Goal: Find contact information: Find contact information

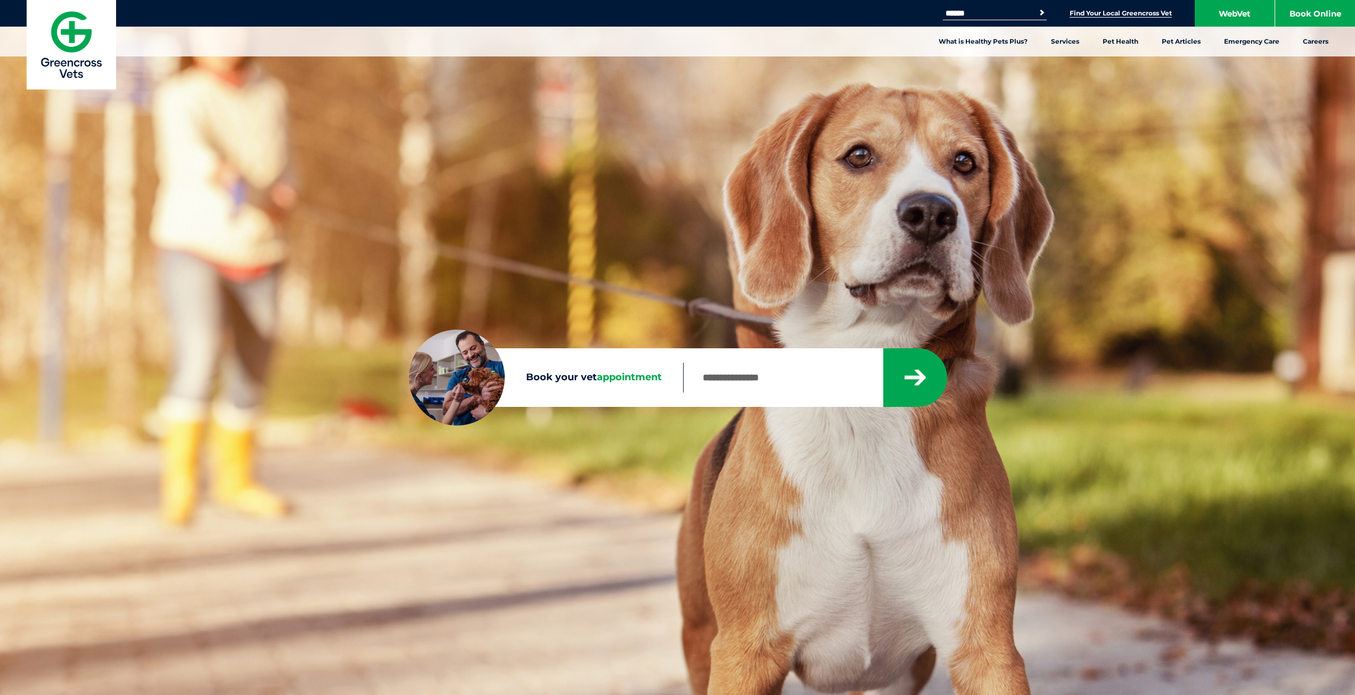
click at [1136, 13] on link "Find Your Local Greencross Vet" at bounding box center [1121, 13] width 102 height 9
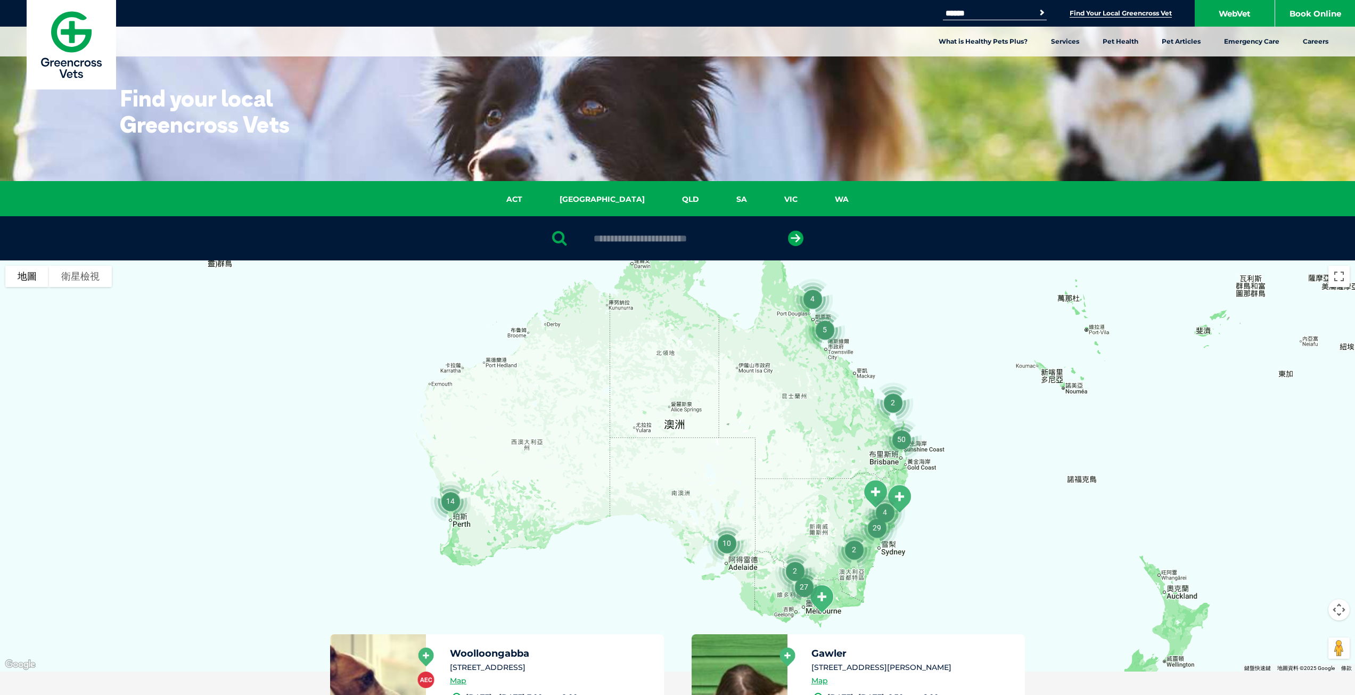
click at [957, 462] on div at bounding box center [677, 465] width 1355 height 411
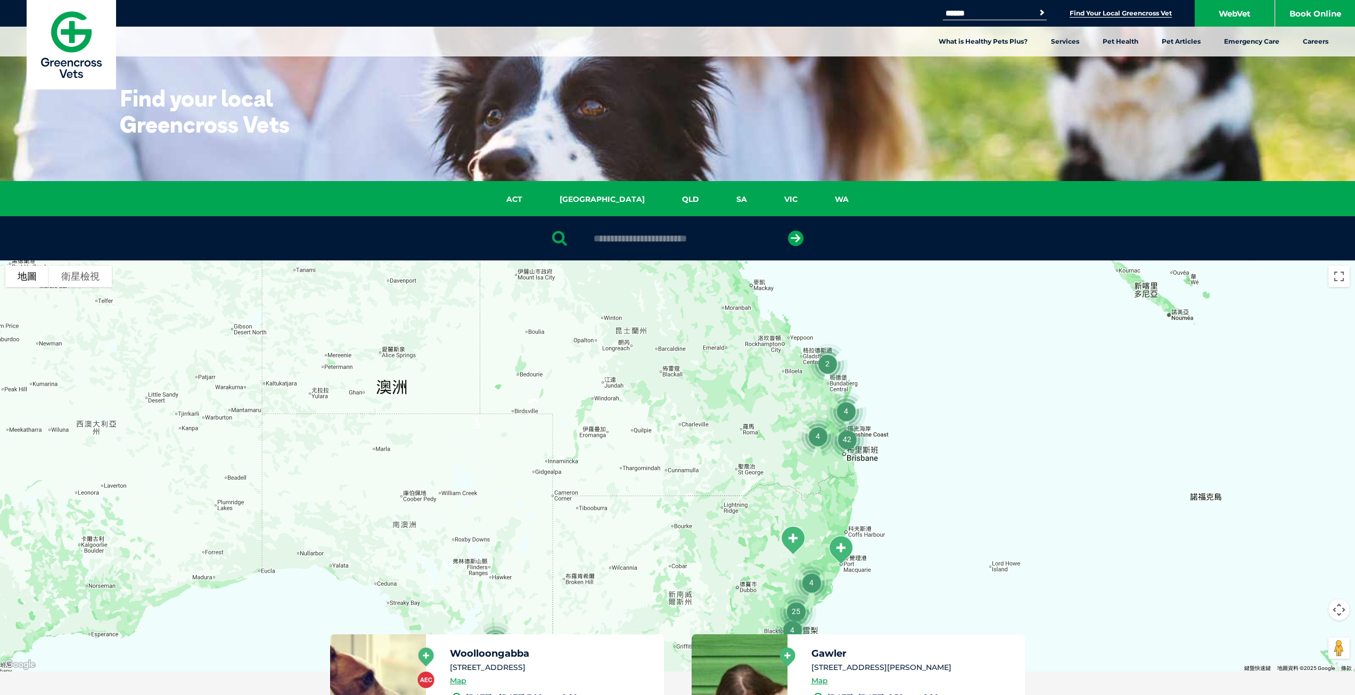
click at [931, 453] on div at bounding box center [677, 465] width 1355 height 411
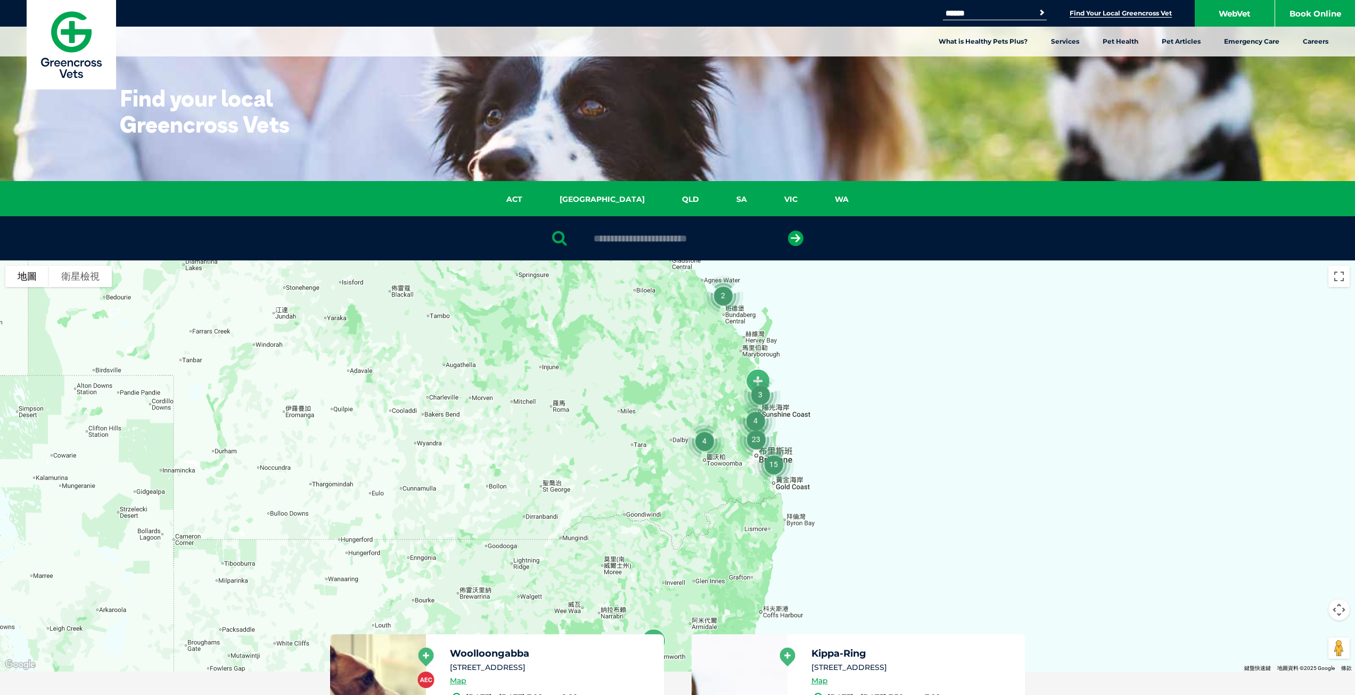
click at [833, 461] on div at bounding box center [677, 465] width 1355 height 411
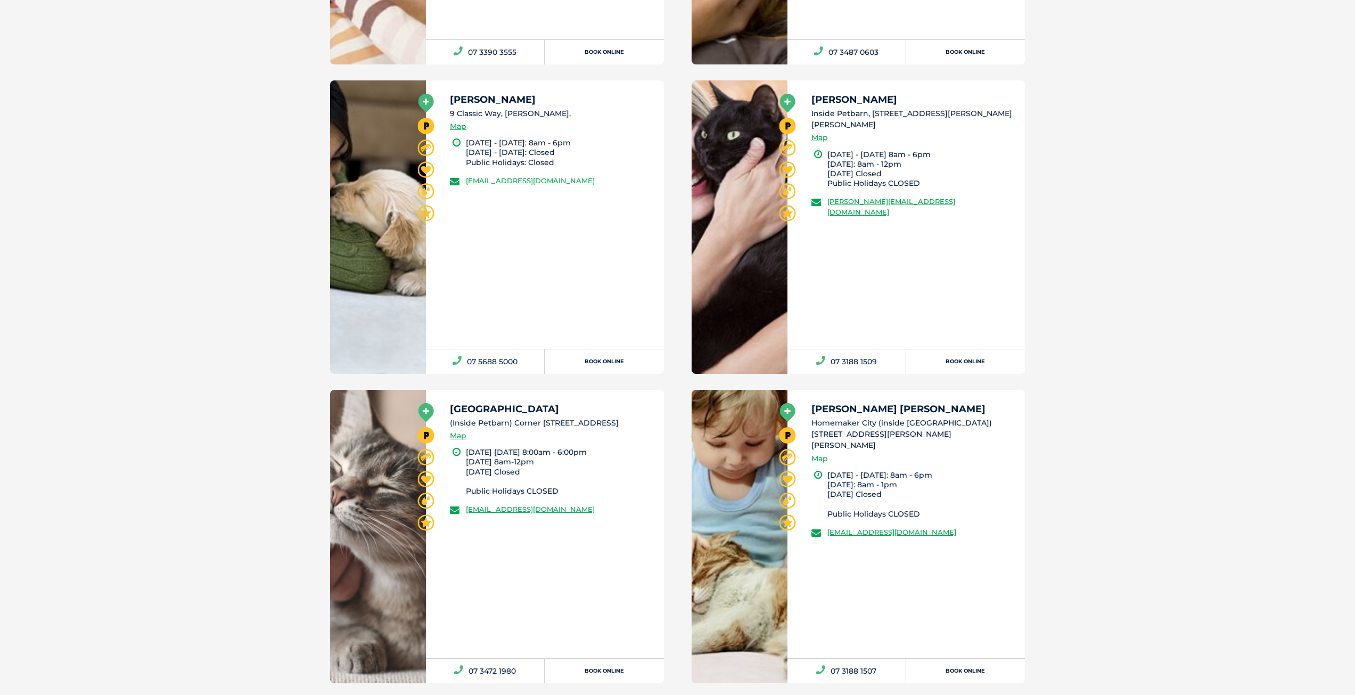
scroll to position [2183, 0]
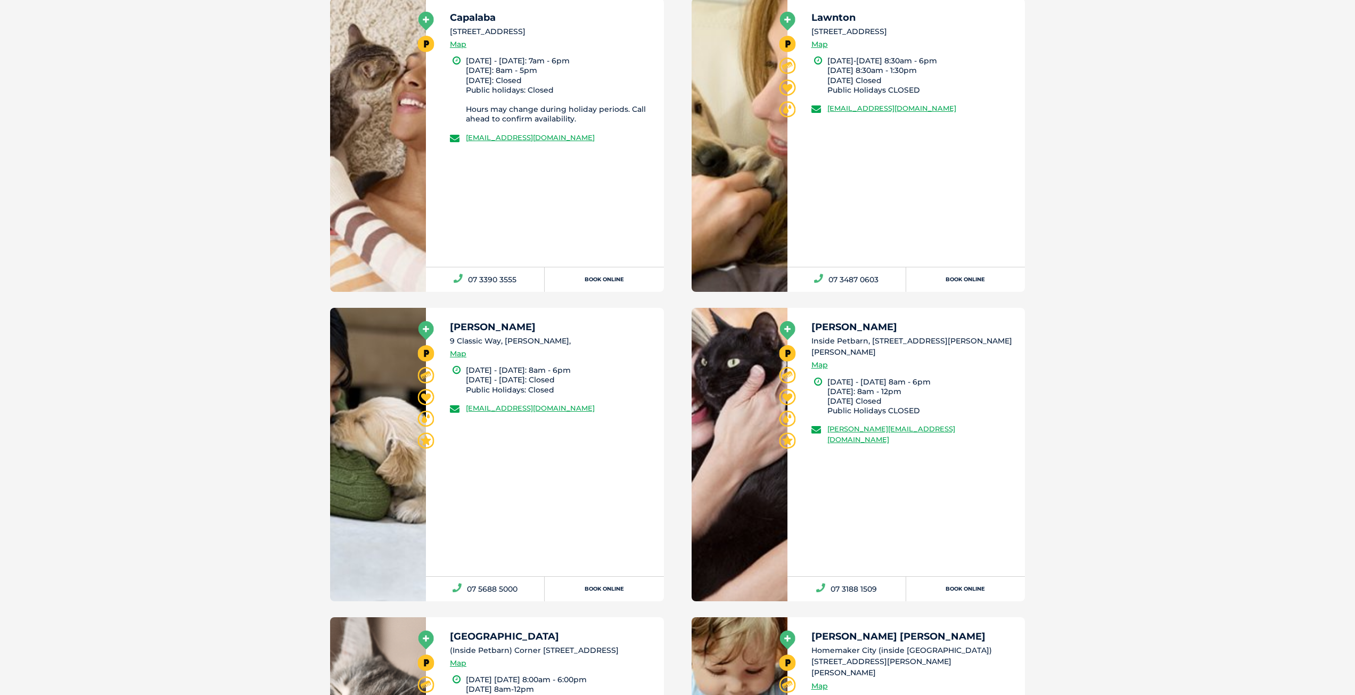
click at [872, 343] on li "Inside Petbarn, 2946 Logan Rd, Underwood" at bounding box center [913, 346] width 204 height 23
click at [821, 359] on link "Map" at bounding box center [819, 365] width 17 height 12
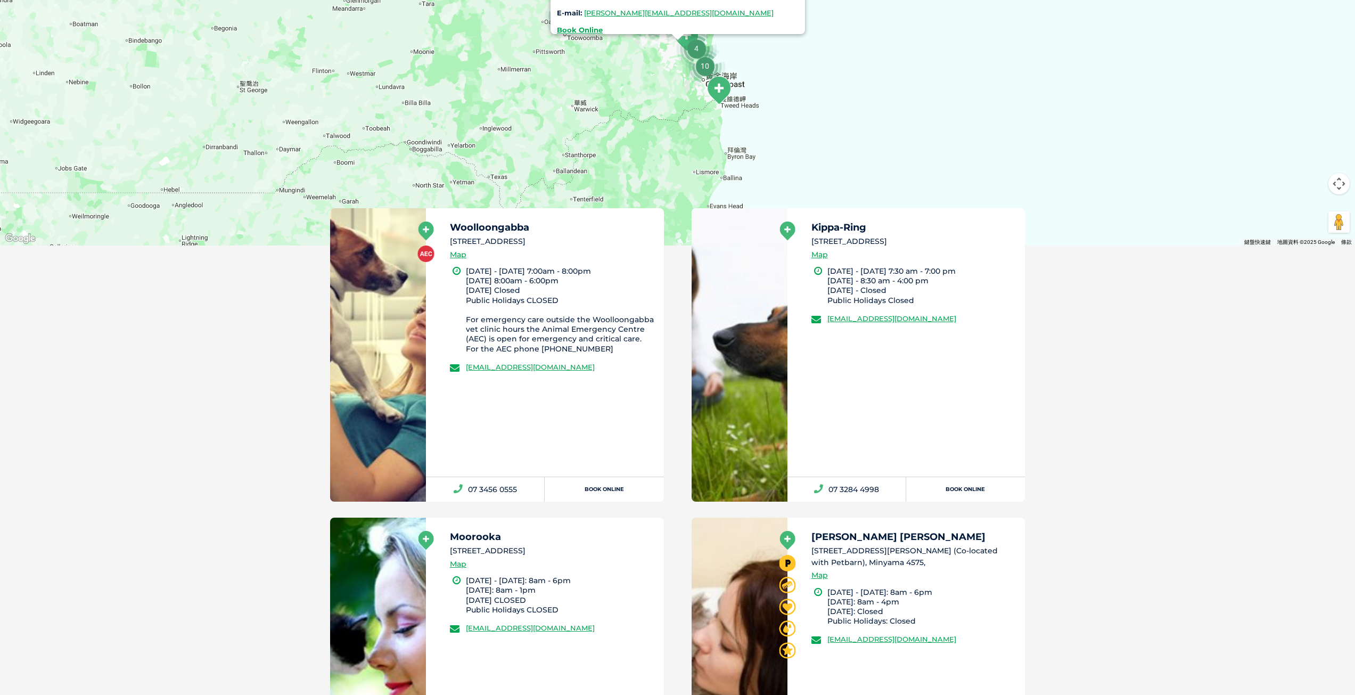
scroll to position [244, 0]
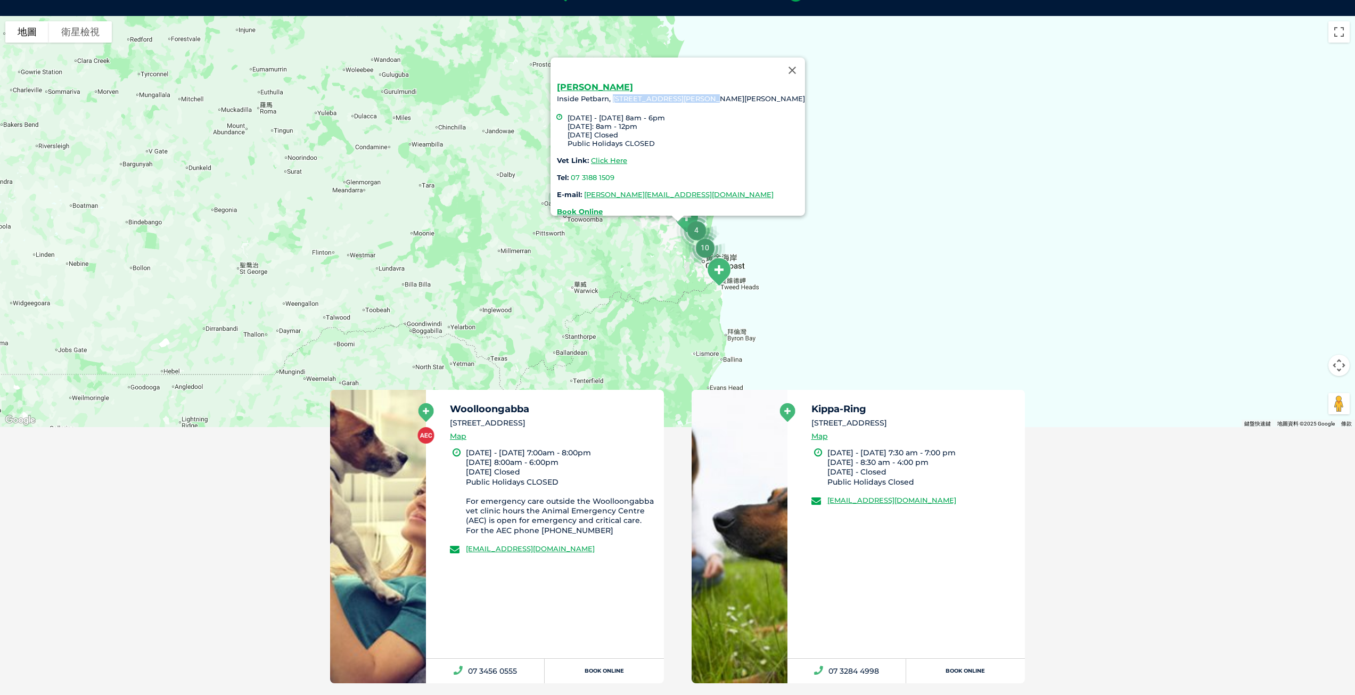
drag, startPoint x: 655, startPoint y: 89, endPoint x: 760, endPoint y: 94, distance: 104.5
click at [760, 94] on div "Underwood Inside Petbarn, 2946 Logan Rd, Underwood Monday - Friday 8am - 6pm Sa…" at bounding box center [681, 149] width 248 height 133
copy div "2946 Logan Rd, Underwood"
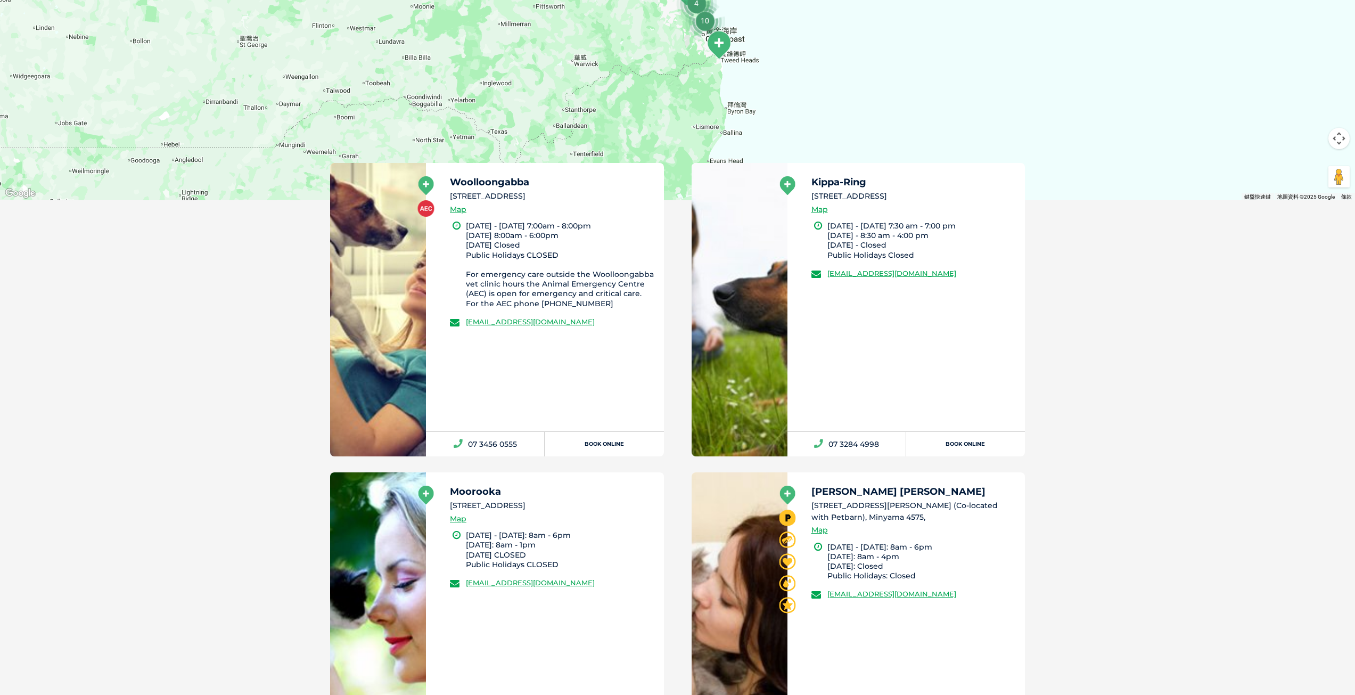
scroll to position [564, 0]
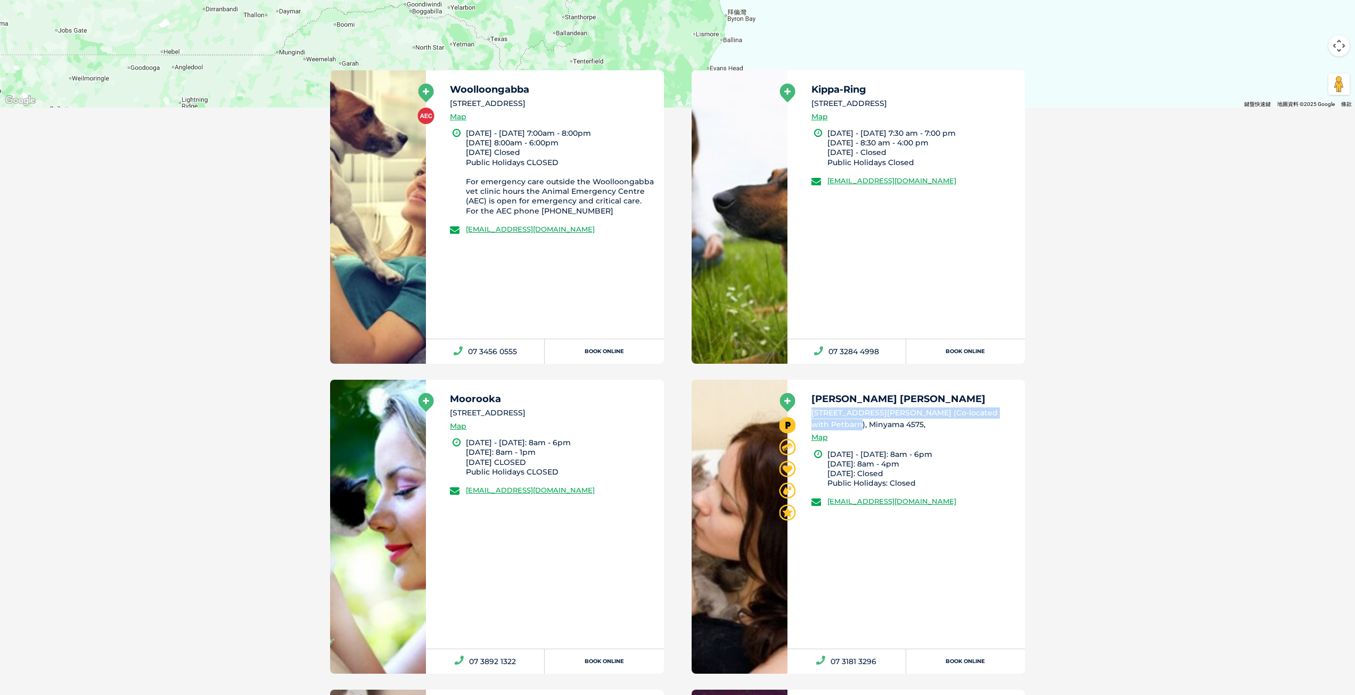
drag, startPoint x: 835, startPoint y: 423, endPoint x: 813, endPoint y: 414, distance: 24.3
click at [813, 414] on li "1 Nicklin Way (Co-located with Petbarn), Minyama 4575," at bounding box center [913, 418] width 204 height 23
copy li "1 Nicklin Way (Co-located with Petbarn), Minyama 4575,"
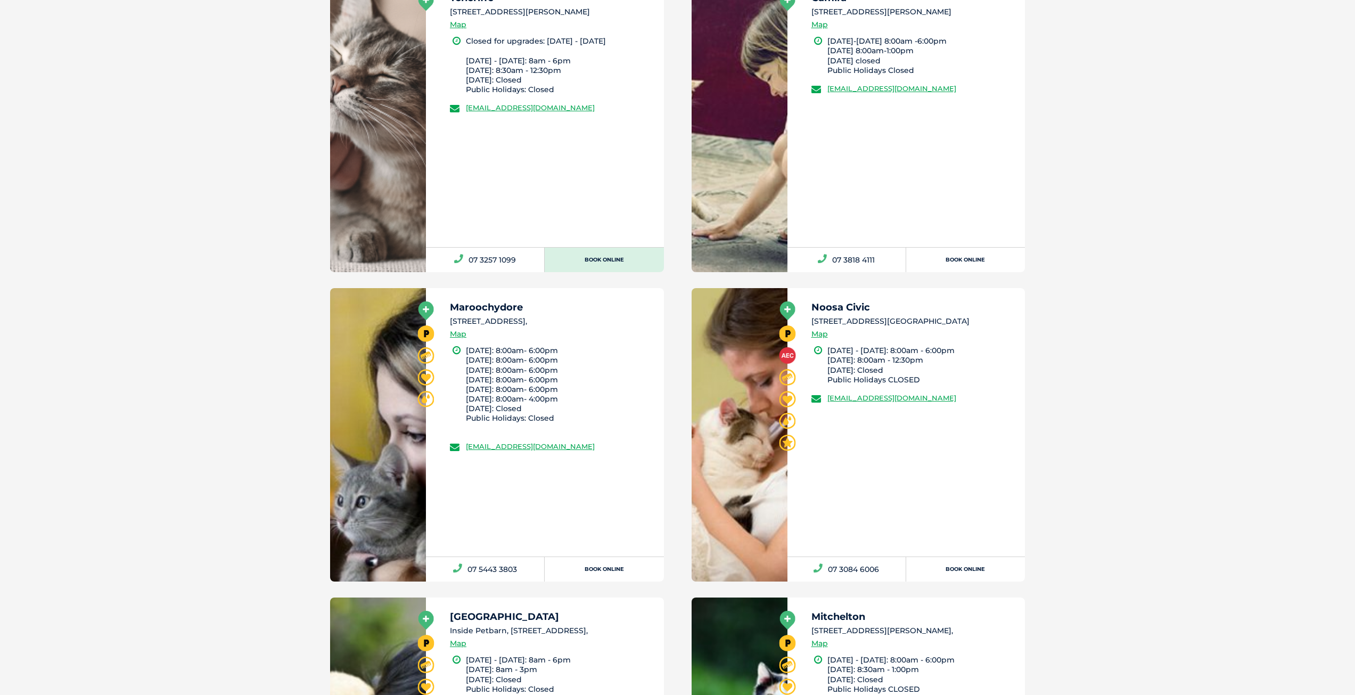
scroll to position [1309, 0]
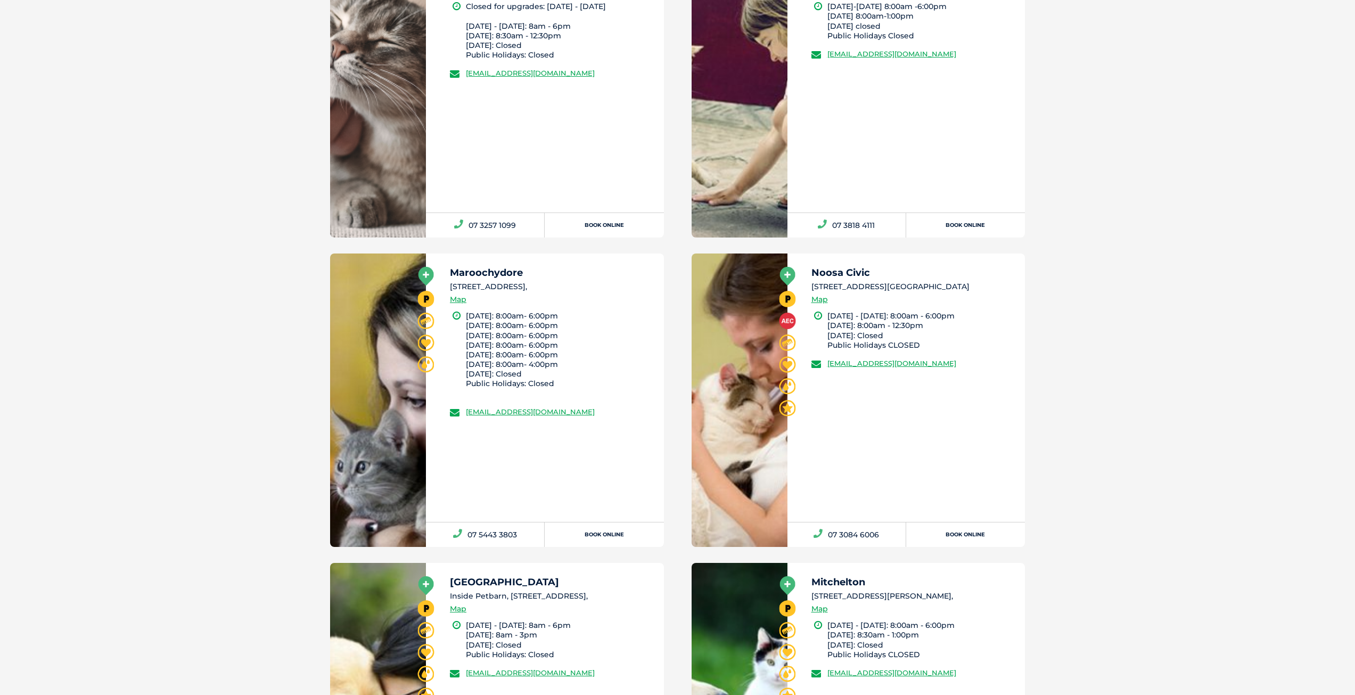
drag, startPoint x: 451, startPoint y: 286, endPoint x: 586, endPoint y: 284, distance: 135.3
click at [586, 284] on li "68 Wises Road, Maroochydore 4558," at bounding box center [552, 286] width 204 height 11
copy li "68 Wises Road, Maroochydore 4558,"
